Goal: Task Accomplishment & Management: Manage account settings

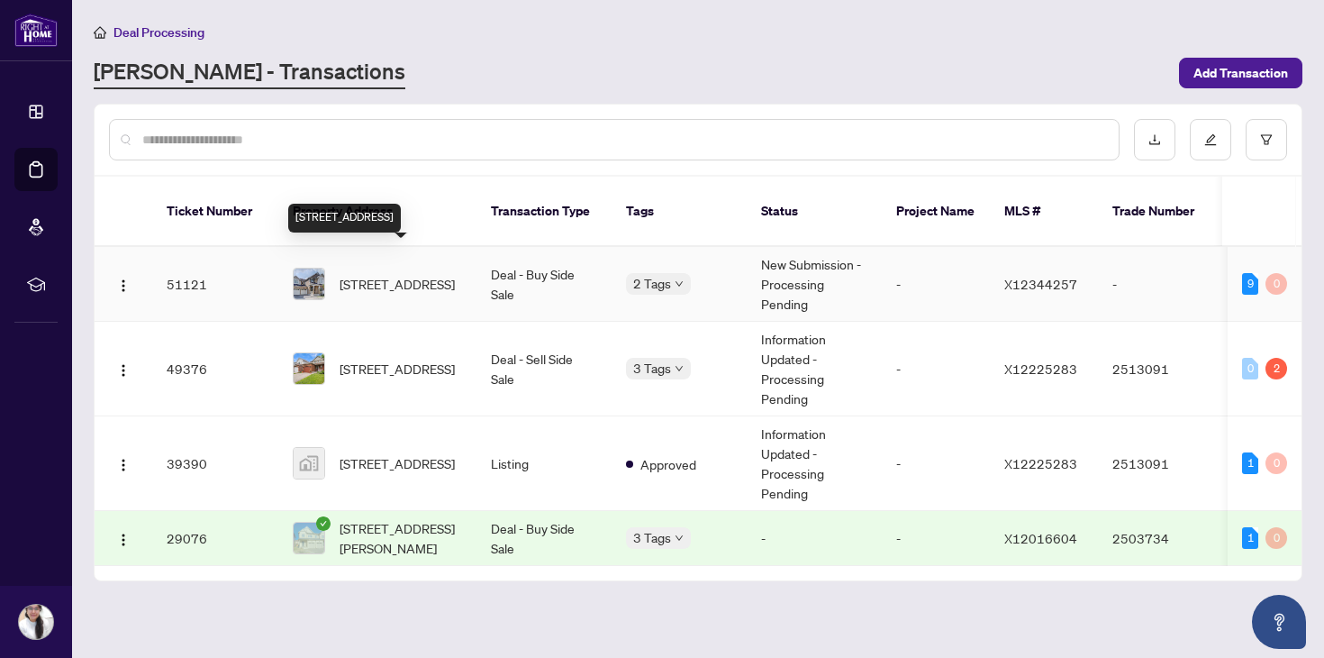
click at [410, 274] on span "[STREET_ADDRESS]" at bounding box center [397, 284] width 115 height 20
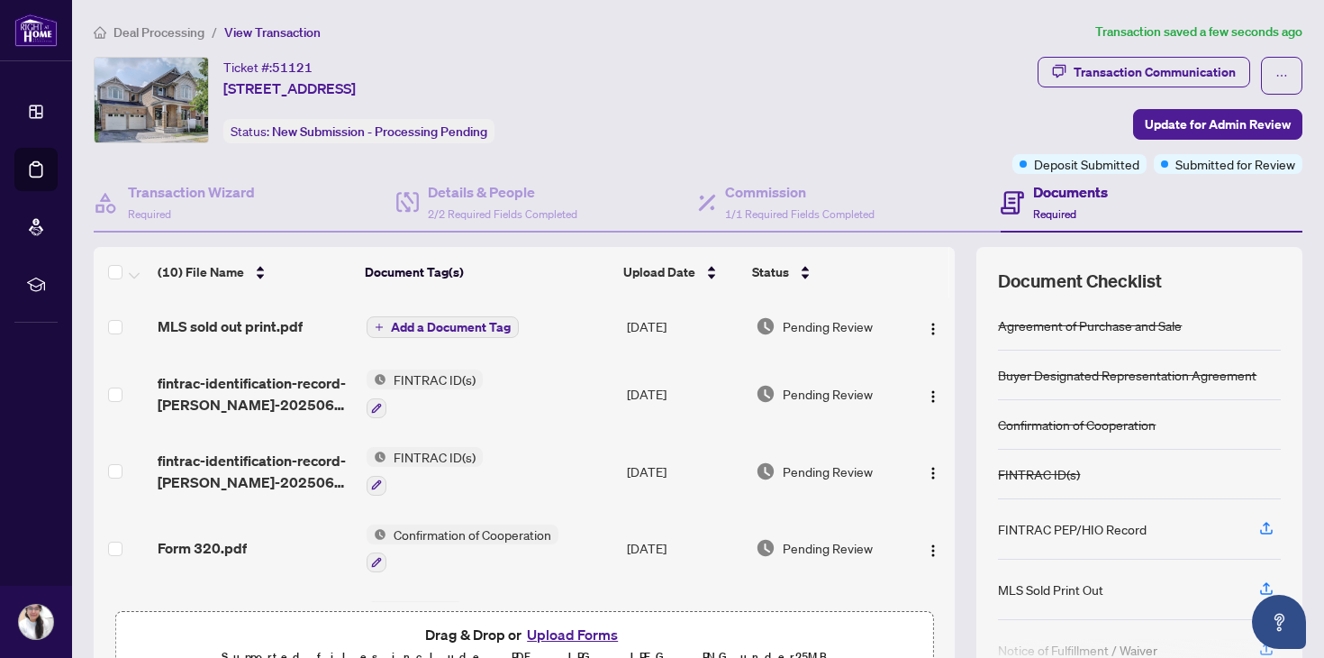
click at [482, 322] on span "Add a Document Tag" at bounding box center [451, 327] width 120 height 13
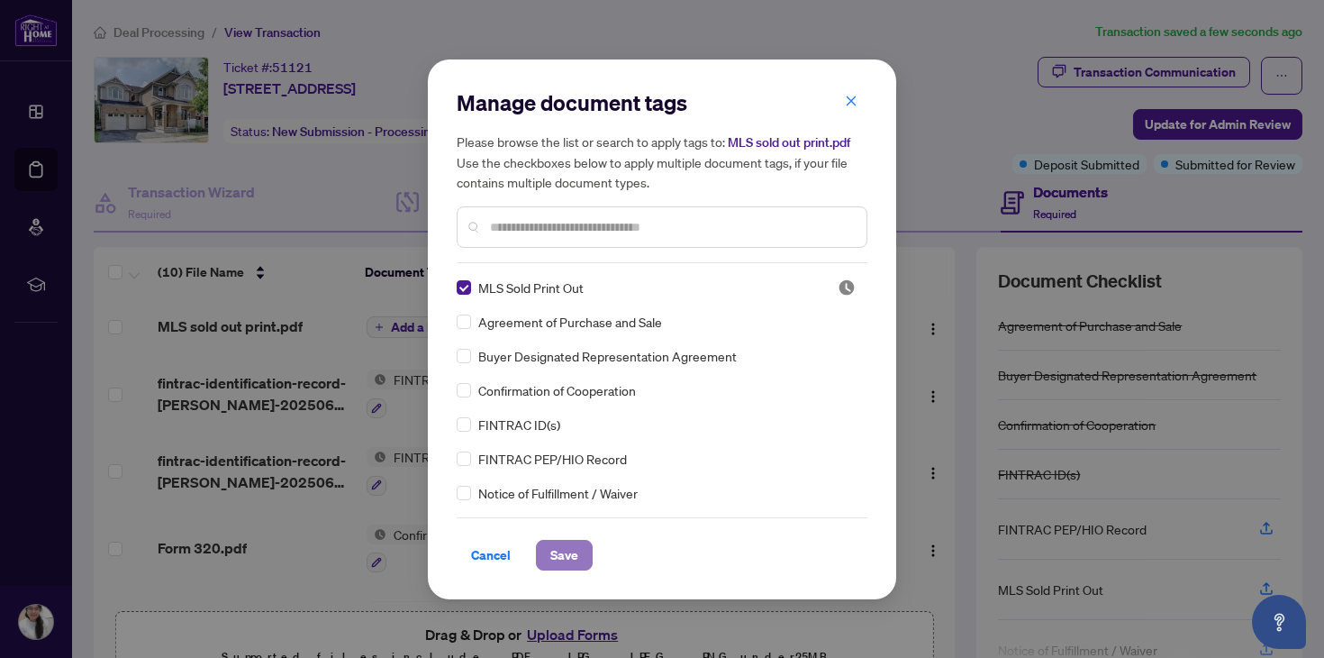
click at [562, 552] on span "Save" at bounding box center [564, 554] width 28 height 29
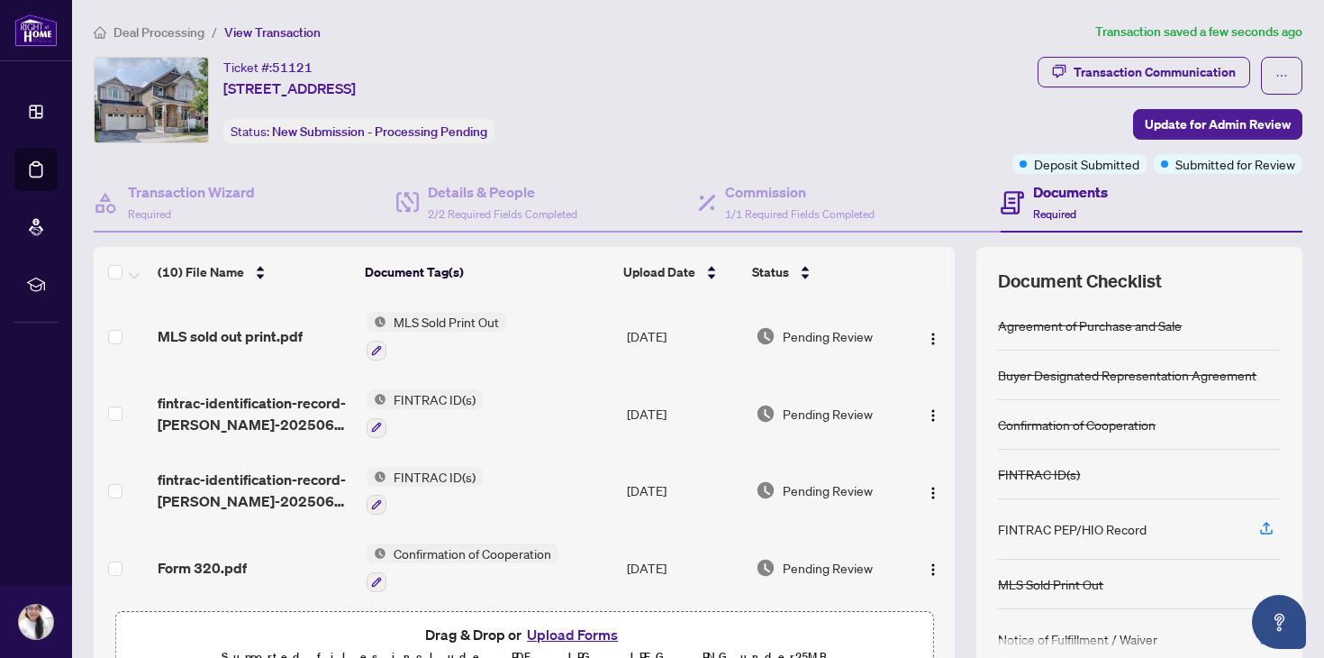
click at [159, 35] on span "Deal Processing" at bounding box center [158, 32] width 91 height 16
